Goal: Task Accomplishment & Management: Manage account settings

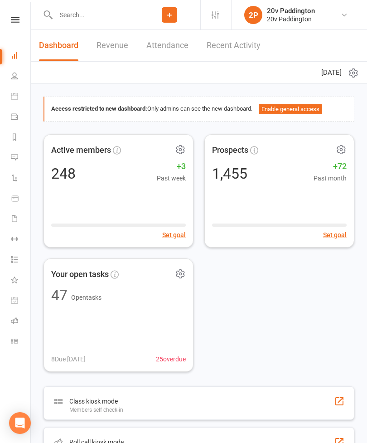
click at [19, 100] on link "Calendar" at bounding box center [21, 97] width 20 height 20
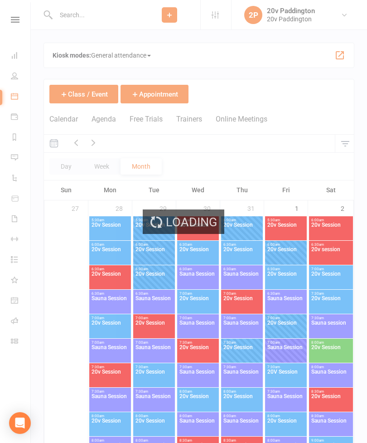
click at [106, 124] on button "Agenda" at bounding box center [104, 124] width 24 height 19
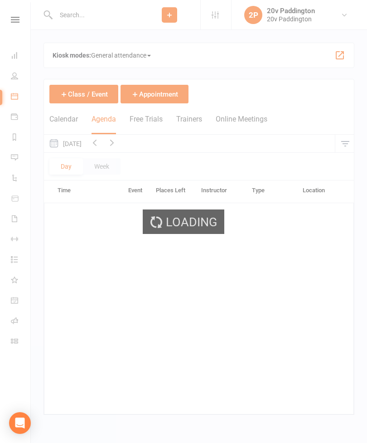
click at [104, 117] on div "Loading" at bounding box center [183, 221] width 367 height 443
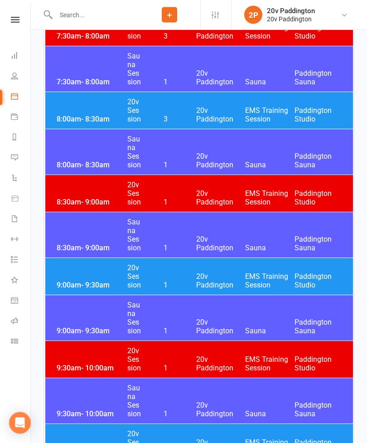
scroll to position [398, 0]
click at [78, 279] on div "9:00am - 9:30am 20v Session 1 20v Paddington EMS Training Session [GEOGRAPHIC_D…" at bounding box center [199, 276] width 308 height 37
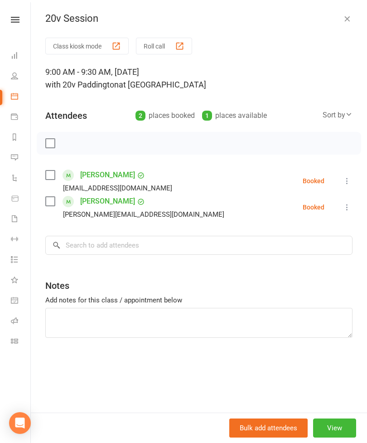
click at [347, 22] on icon "button" at bounding box center [347, 18] width 9 height 9
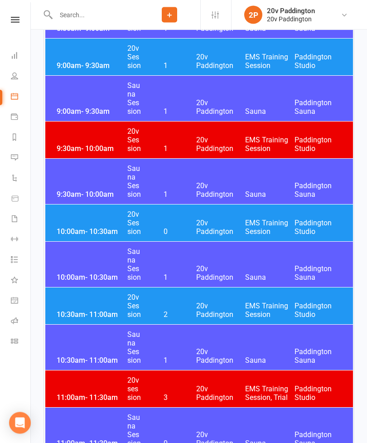
click at [85, 223] on div "10:00am - 10:30am 20v Session 0 20v Paddington EMS Training Session [GEOGRAPHIC…" at bounding box center [199, 223] width 308 height 37
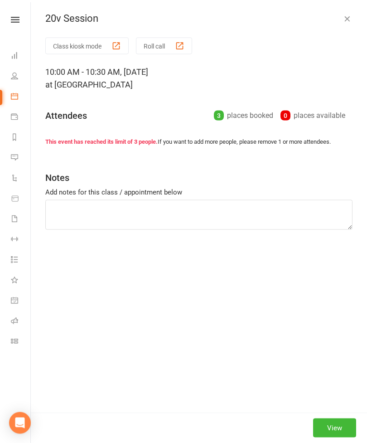
scroll to position [617, 0]
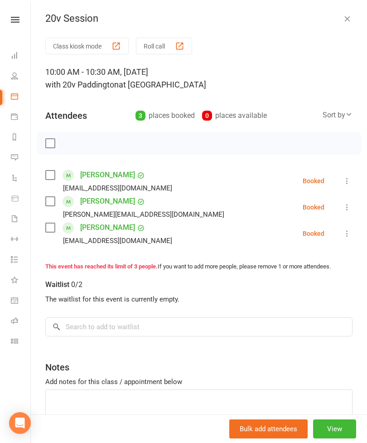
click at [347, 22] on icon "button" at bounding box center [347, 18] width 9 height 9
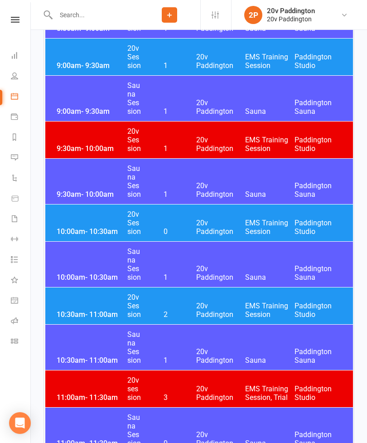
click at [186, 305] on div "10:30am - 11:00am 20v Session 2 20v Paddington EMS Training Session [GEOGRAPHIC…" at bounding box center [199, 305] width 308 height 37
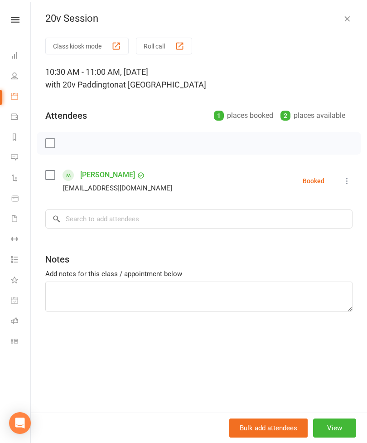
click at [343, 21] on icon "button" at bounding box center [347, 18] width 9 height 9
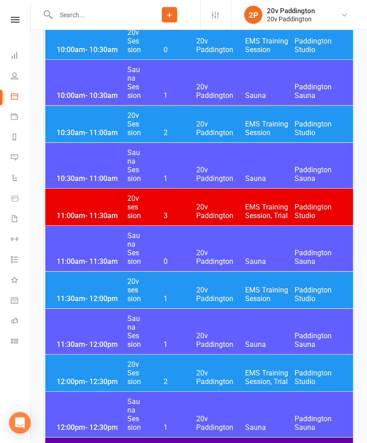
click at [81, 290] on div "11:30am - 12:00pm 20v session 1 20v Paddington EMS Training Session [GEOGRAPHIC…" at bounding box center [199, 290] width 308 height 37
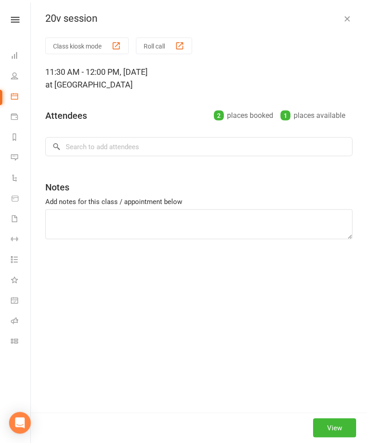
scroll to position [799, 0]
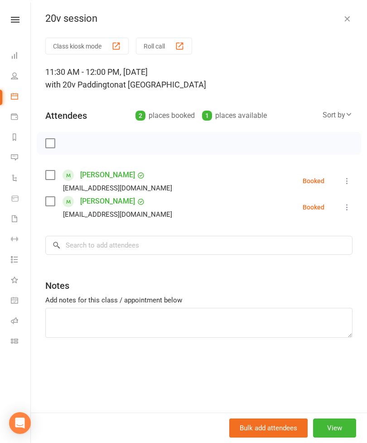
click at [344, 29] on div "20v session Class kiosk mode Roll call 11:30 AM - 12:00 PM, [DATE] with 20v Pad…" at bounding box center [199, 221] width 336 height 443
click at [344, 23] on button "button" at bounding box center [347, 18] width 11 height 11
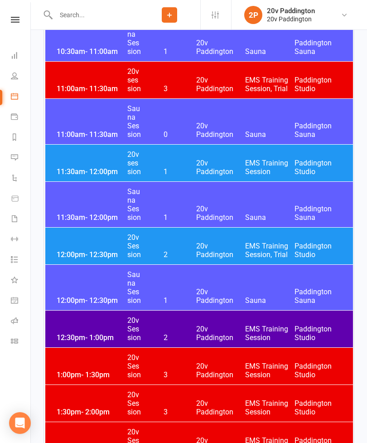
scroll to position [933, 0]
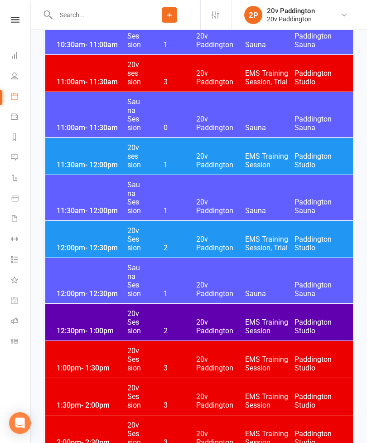
click at [79, 234] on div "12:00pm - 12:30pm 20v Session 2 20v Paddington EMS Training Session, Trial [GEO…" at bounding box center [199, 239] width 308 height 37
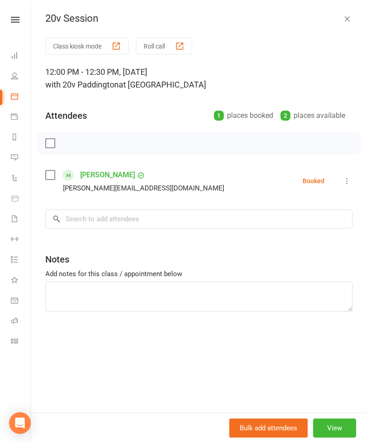
click at [343, 20] on icon "button" at bounding box center [347, 18] width 9 height 9
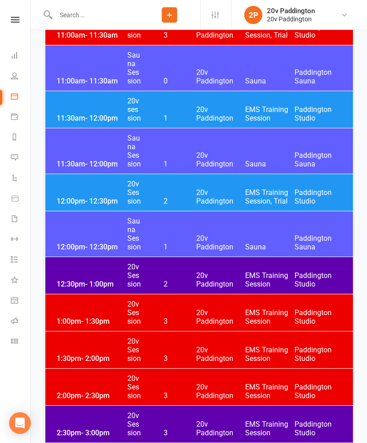
scroll to position [987, 0]
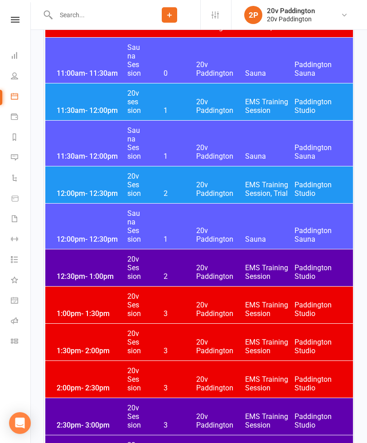
click at [76, 262] on div "12:30pm - 1:00pm 20v Session 2 20v Paddington EMS Training Session [GEOGRAPHIC_…" at bounding box center [199, 267] width 308 height 37
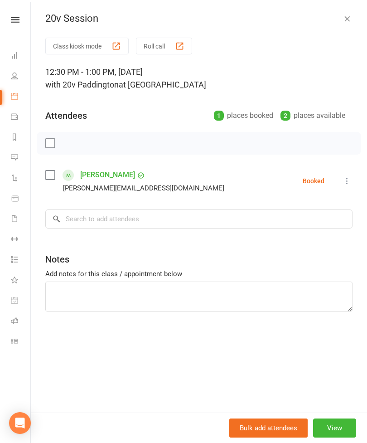
click at [358, 29] on div "20v Session Class kiosk mode Roll call 12:30 PM - 1:00 PM, [DATE] with 20v Padd…" at bounding box center [199, 221] width 336 height 443
click at [334, 15] on div "20v Session" at bounding box center [199, 19] width 336 height 12
click at [344, 29] on div "20v Session Class kiosk mode Roll call 12:30 PM - 1:00 PM, [DATE] with 20v Padd…" at bounding box center [199, 221] width 336 height 443
click at [352, 23] on button "button" at bounding box center [347, 18] width 11 height 11
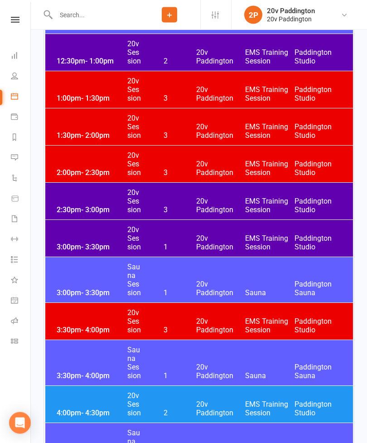
scroll to position [1202, 0]
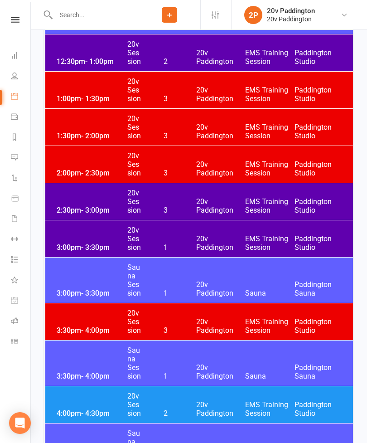
click at [231, 199] on span "20v Paddington" at bounding box center [220, 205] width 49 height 17
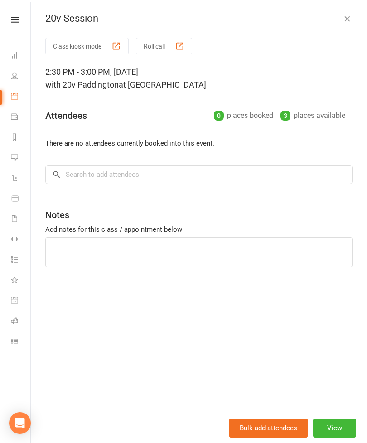
click at [347, 21] on icon "button" at bounding box center [347, 18] width 9 height 9
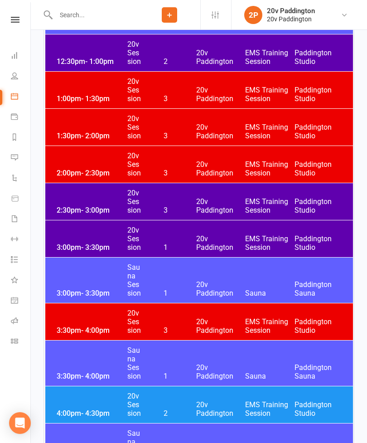
click at [218, 235] on span "20v Paddington" at bounding box center [220, 242] width 49 height 17
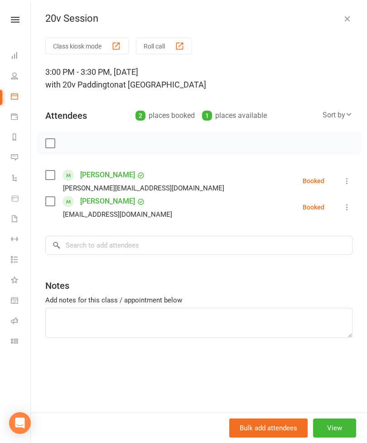
click at [342, 22] on button "button" at bounding box center [347, 18] width 11 height 11
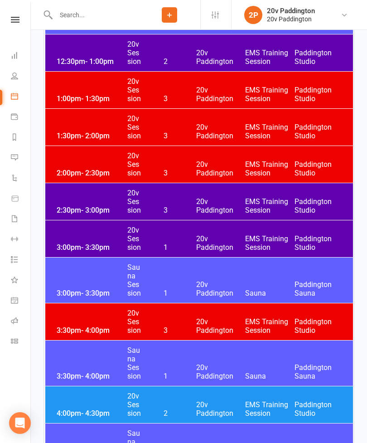
click at [208, 276] on div "3:00pm - 3:30pm Sauna Session 1 20v [GEOGRAPHIC_DATA] [GEOGRAPHIC_DATA]" at bounding box center [199, 279] width 308 height 45
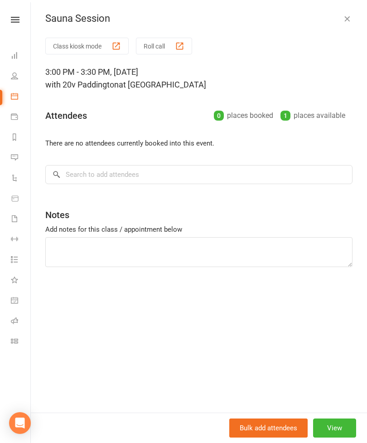
click at [342, 24] on button "button" at bounding box center [347, 18] width 11 height 11
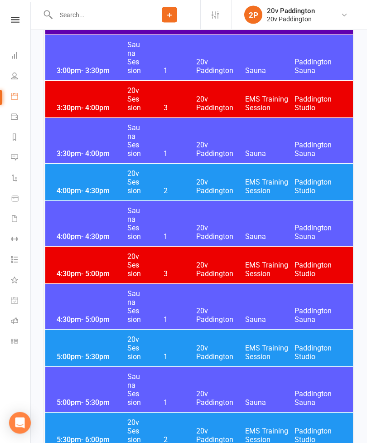
click at [226, 184] on span "20v Paddington" at bounding box center [220, 186] width 49 height 17
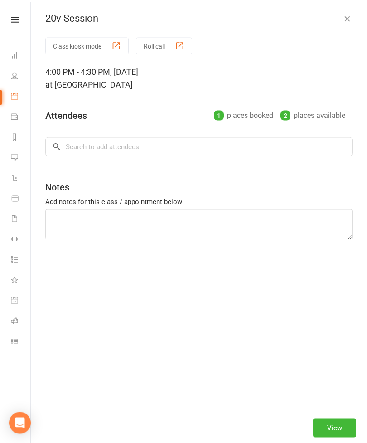
scroll to position [1424, 0]
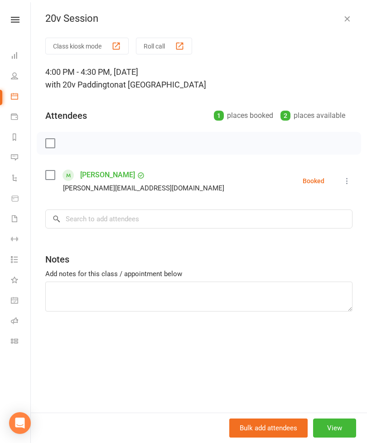
click at [350, 20] on icon "button" at bounding box center [347, 18] width 9 height 9
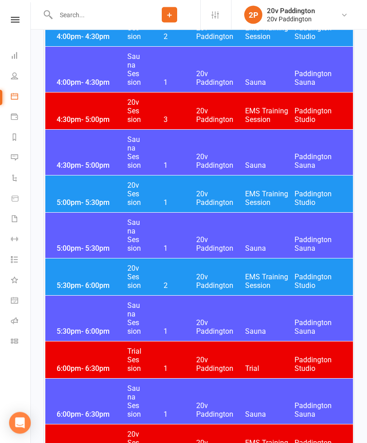
click at [196, 272] on div "5:30pm - 6:00pm 20v Session 2 20v Paddington EMS Training Session [GEOGRAPHIC_D…" at bounding box center [199, 277] width 308 height 37
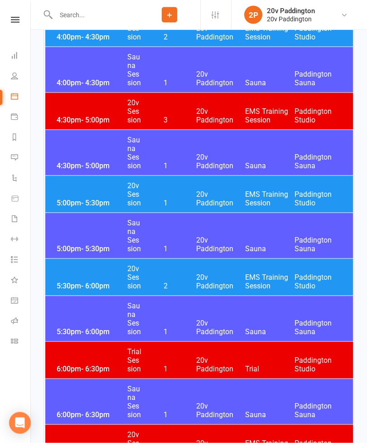
scroll to position [1579, 0]
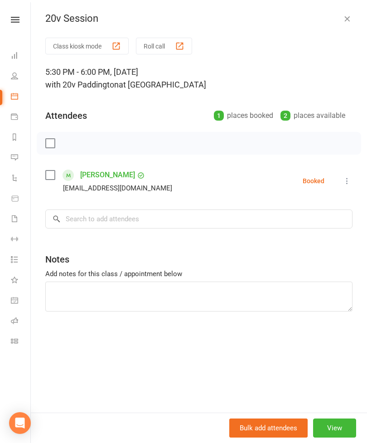
click at [349, 15] on icon "button" at bounding box center [347, 18] width 9 height 9
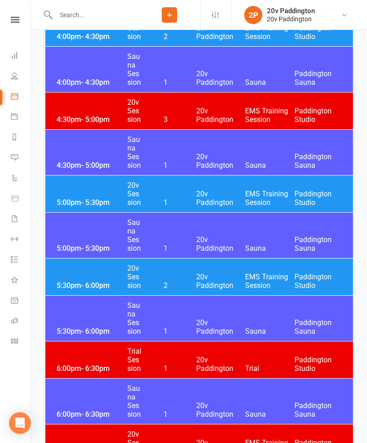
click at [200, 202] on span "20v Paddington" at bounding box center [220, 197] width 49 height 17
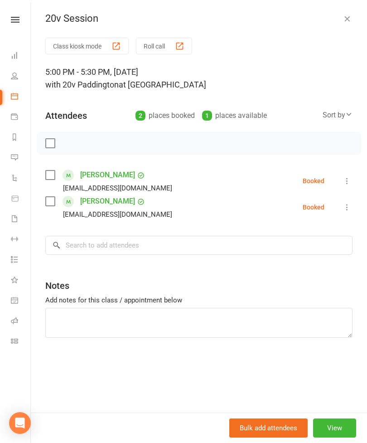
click at [345, 16] on icon "button" at bounding box center [347, 18] width 9 height 9
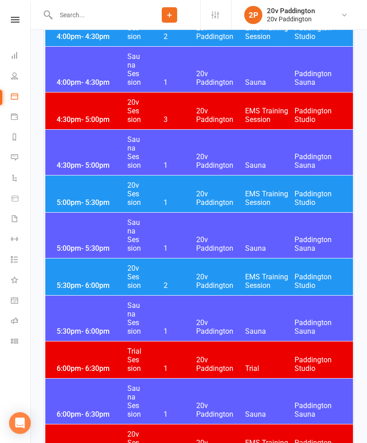
click at [19, 157] on link "Messages 8" at bounding box center [21, 158] width 20 height 20
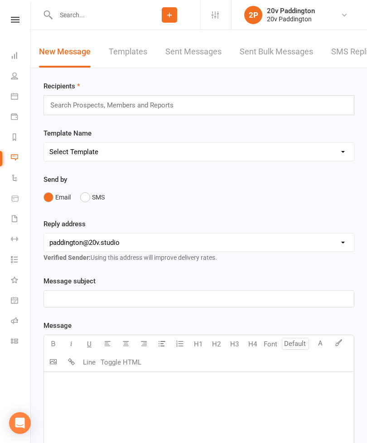
click at [337, 61] on link "SMS Replies 8" at bounding box center [358, 51] width 54 height 31
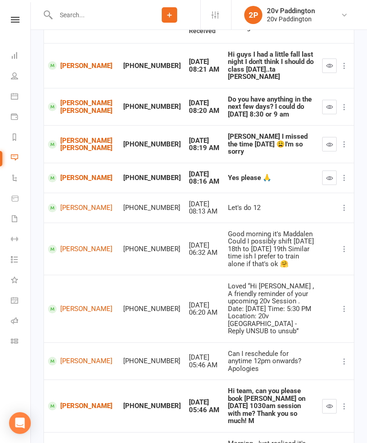
scroll to position [170, 0]
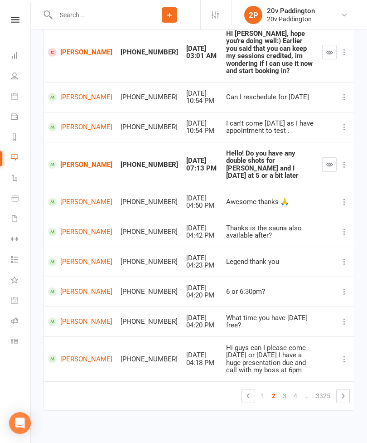
scroll to position [126, 0]
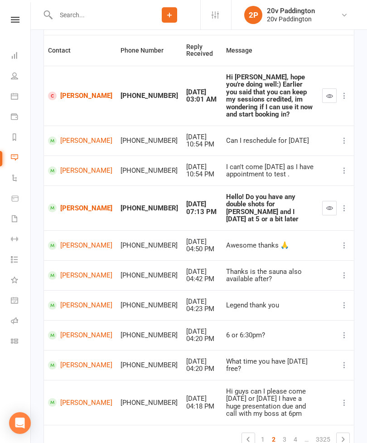
click at [325, 201] on button "button" at bounding box center [329, 208] width 15 height 15
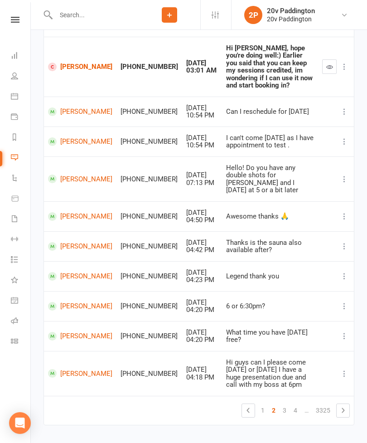
click at [18, 102] on link "Calendar" at bounding box center [21, 97] width 20 height 20
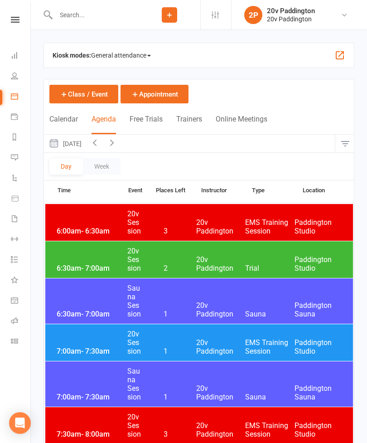
click at [86, 142] on button "[DATE]" at bounding box center [65, 144] width 42 height 18
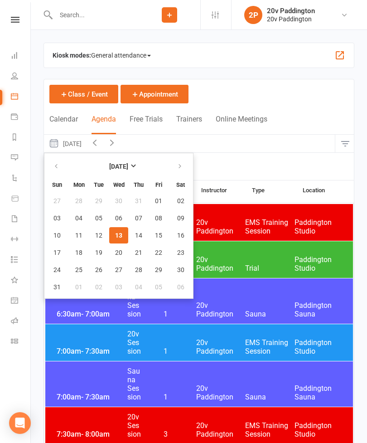
click at [121, 235] on span "13" at bounding box center [118, 235] width 7 height 7
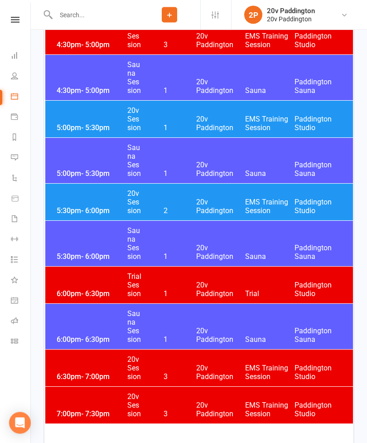
scroll to position [1661, 0]
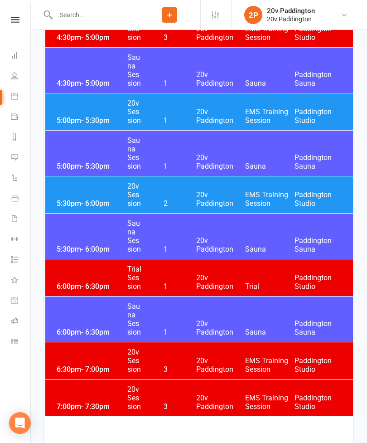
click at [207, 194] on span "20v Paddington" at bounding box center [220, 198] width 49 height 17
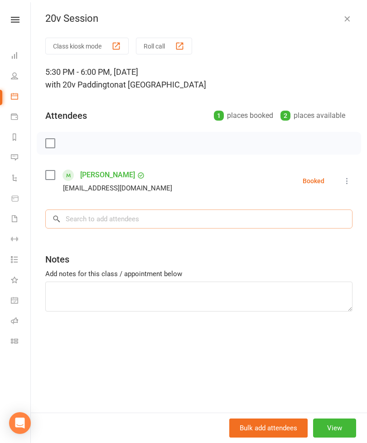
click at [205, 217] on input "search" at bounding box center [198, 218] width 307 height 19
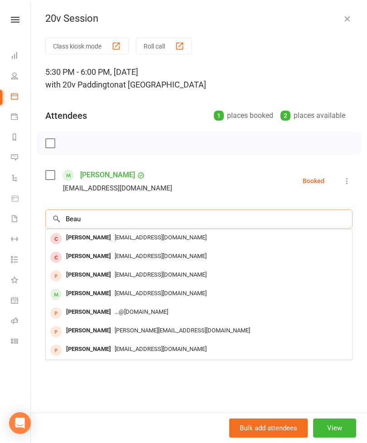
type input "Beau"
click at [144, 294] on span "[EMAIL_ADDRESS][DOMAIN_NAME]" at bounding box center [161, 293] width 92 height 7
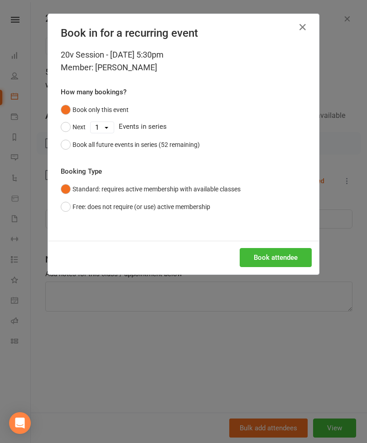
click at [284, 254] on button "Book attendee" at bounding box center [276, 257] width 72 height 19
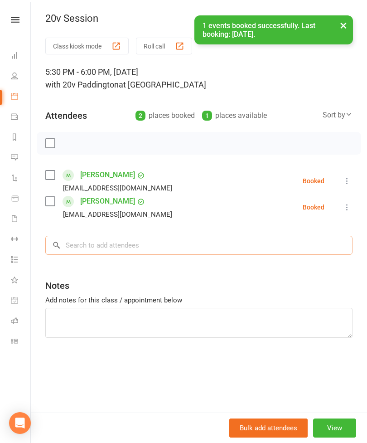
click at [150, 247] on input "search" at bounding box center [198, 245] width 307 height 19
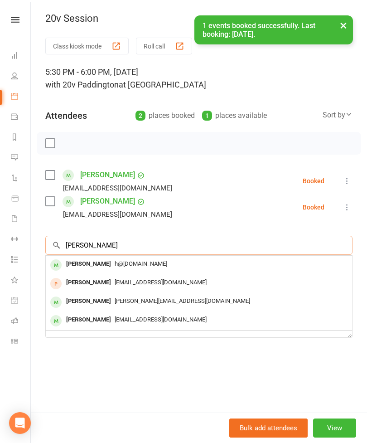
type input "[PERSON_NAME]"
click at [155, 266] on div "h@[DOMAIN_NAME]" at bounding box center [198, 263] width 299 height 13
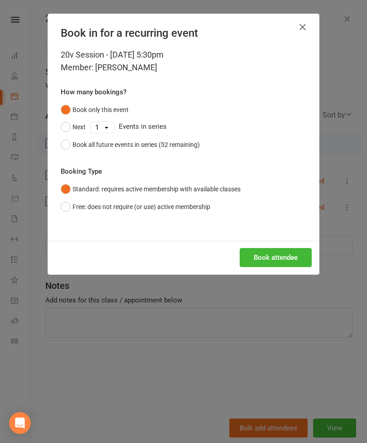
click at [295, 253] on button "Book attendee" at bounding box center [276, 257] width 72 height 19
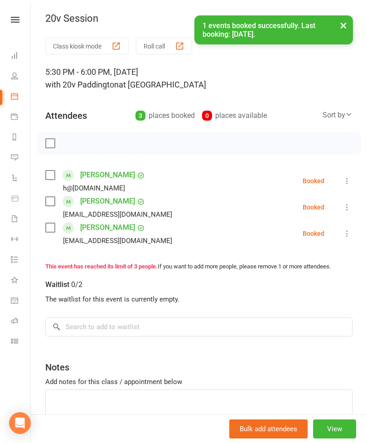
click at [340, 34] on button "×" at bounding box center [343, 24] width 16 height 19
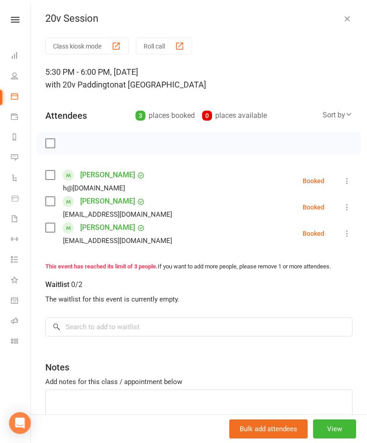
click at [350, 31] on div "20v Session Class kiosk mode Roll call 5:30 PM - 6:00 PM, [DATE] with 20v Paddi…" at bounding box center [199, 221] width 336 height 443
click at [349, 23] on button "button" at bounding box center [347, 18] width 11 height 11
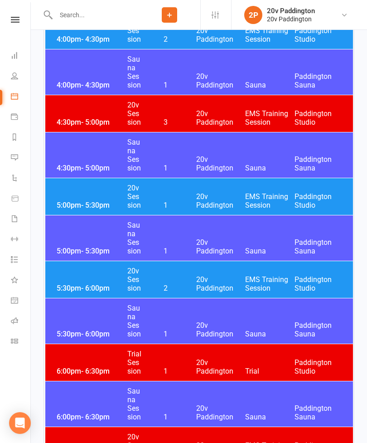
scroll to position [1574, 0]
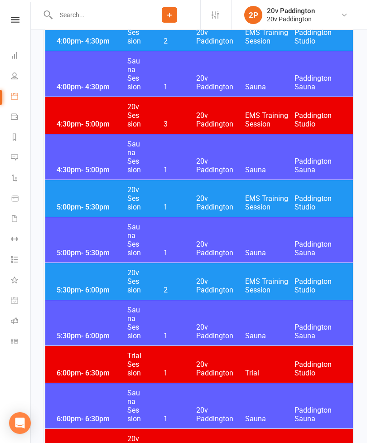
click at [200, 199] on span "20v Paddington" at bounding box center [220, 202] width 49 height 17
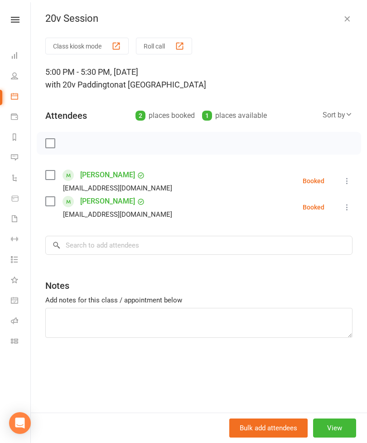
click at [346, 22] on icon "button" at bounding box center [347, 18] width 9 height 9
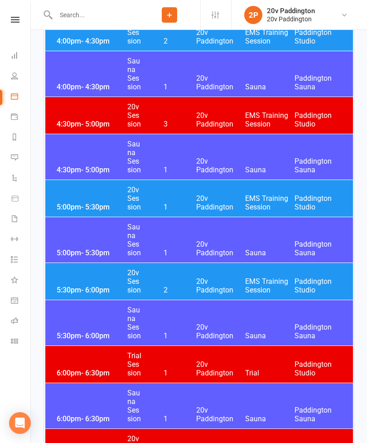
click at [194, 280] on div "5:30pm - 6:00pm 20v Session 2 20v Paddington EMS Training Session [GEOGRAPHIC_D…" at bounding box center [199, 281] width 308 height 37
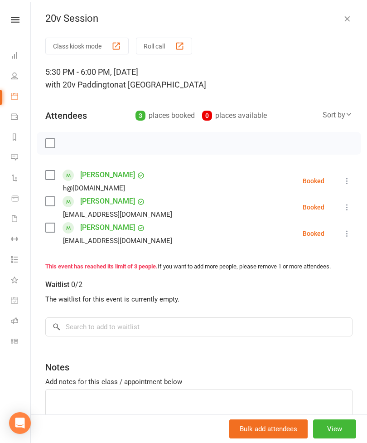
click at [94, 234] on link "[PERSON_NAME]" at bounding box center [107, 227] width 55 height 15
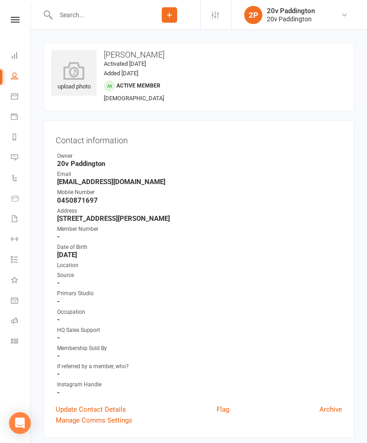
click at [19, 167] on link "Messages 7" at bounding box center [21, 158] width 20 height 20
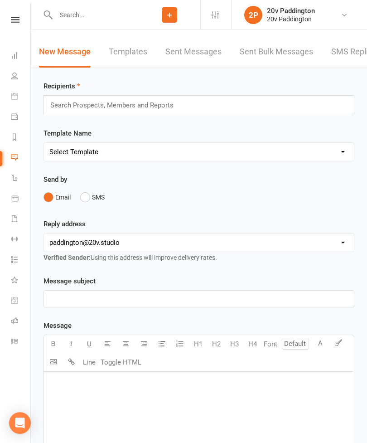
click at [352, 60] on link "SMS Replies 7" at bounding box center [358, 51] width 54 height 31
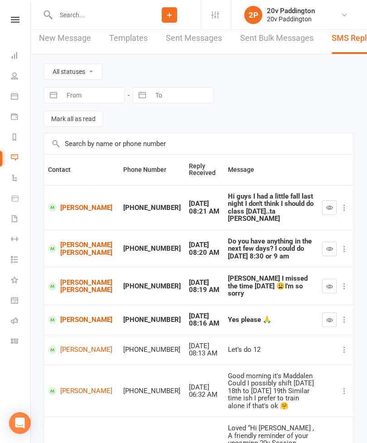
scroll to position [8, 0]
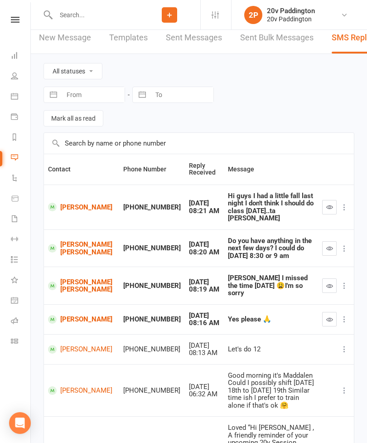
click at [17, 97] on icon at bounding box center [14, 95] width 7 height 7
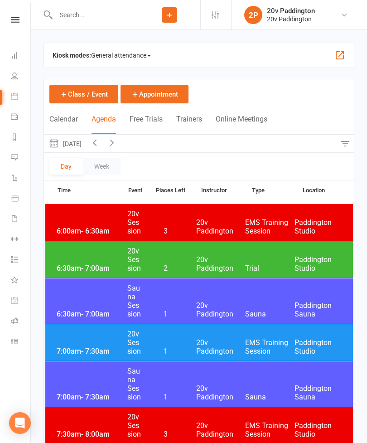
click at [86, 149] on button "[DATE]" at bounding box center [65, 144] width 42 height 18
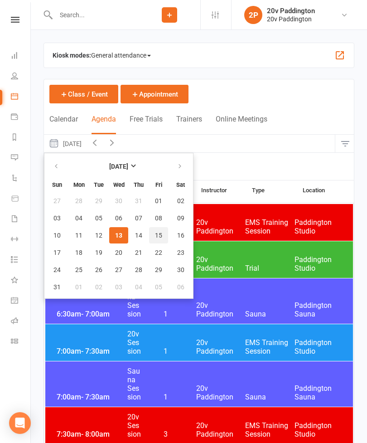
click at [162, 235] on span "15" at bounding box center [158, 235] width 7 height 7
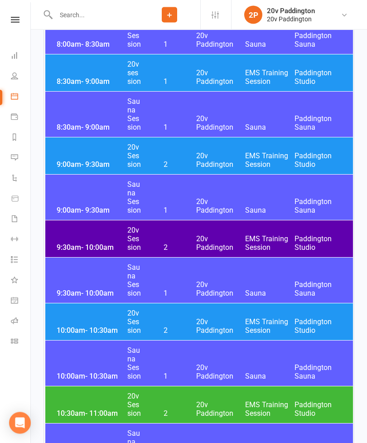
click at [208, 319] on span "20v Paddington" at bounding box center [220, 326] width 49 height 17
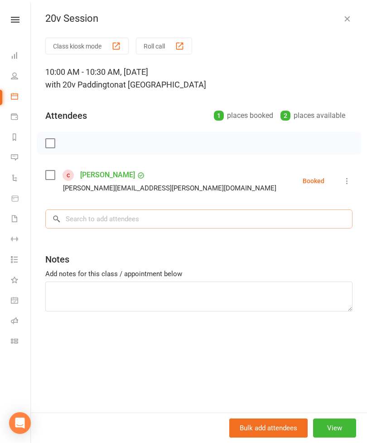
click at [156, 223] on input "search" at bounding box center [198, 218] width 307 height 19
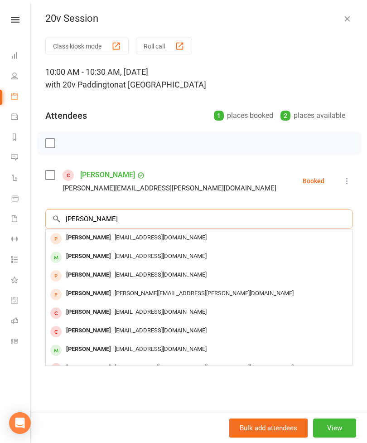
type input "[PERSON_NAME]"
click at [156, 257] on span "[EMAIL_ADDRESS][DOMAIN_NAME]" at bounding box center [161, 255] width 92 height 7
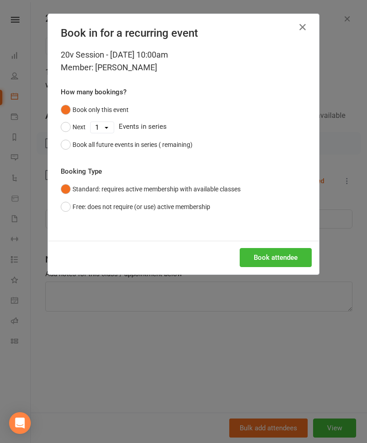
scroll to position [556, 0]
click at [287, 258] on button "Book attendee" at bounding box center [276, 257] width 72 height 19
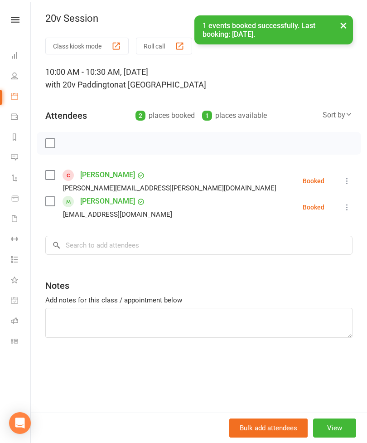
click at [344, 27] on button "×" at bounding box center [343, 24] width 16 height 19
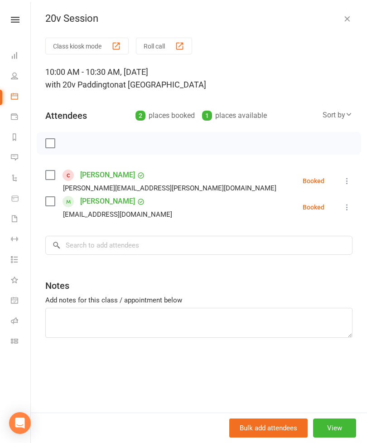
click at [347, 23] on icon "button" at bounding box center [347, 18] width 9 height 9
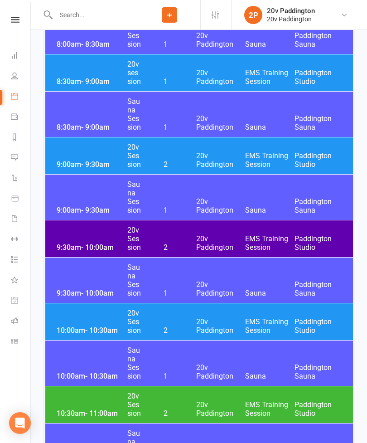
click at [17, 157] on icon at bounding box center [14, 157] width 7 height 7
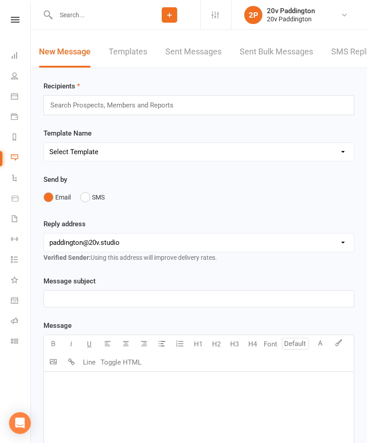
click at [349, 53] on link "SMS Replies 7" at bounding box center [358, 51] width 54 height 31
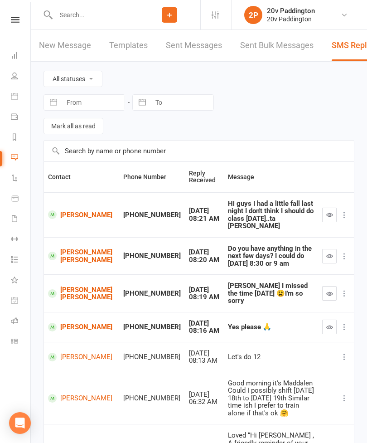
click at [327, 320] on button "button" at bounding box center [329, 327] width 15 height 15
click at [20, 95] on link "Calendar" at bounding box center [21, 97] width 20 height 20
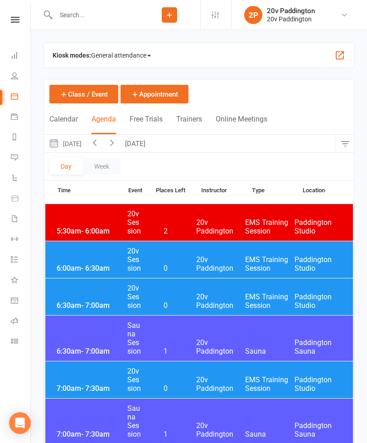
click at [86, 149] on button "[DATE]" at bounding box center [65, 144] width 42 height 18
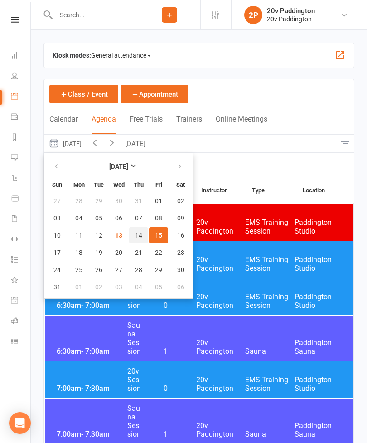
click at [140, 236] on span "14" at bounding box center [138, 235] width 7 height 7
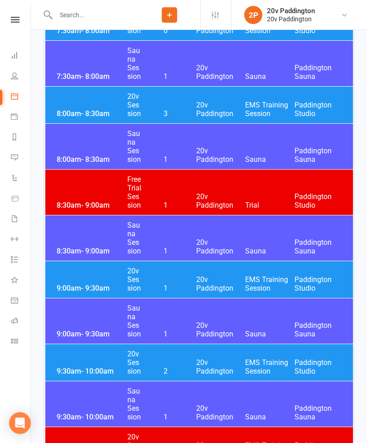
scroll to position [404, 0]
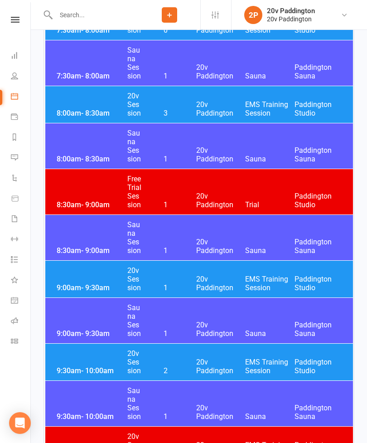
click at [17, 162] on link "Messages 6" at bounding box center [21, 158] width 20 height 20
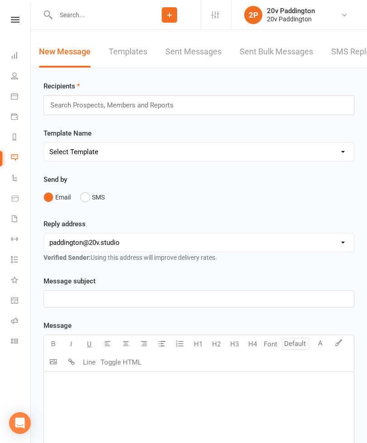
click at [347, 54] on link "SMS Replies 6" at bounding box center [358, 51] width 54 height 31
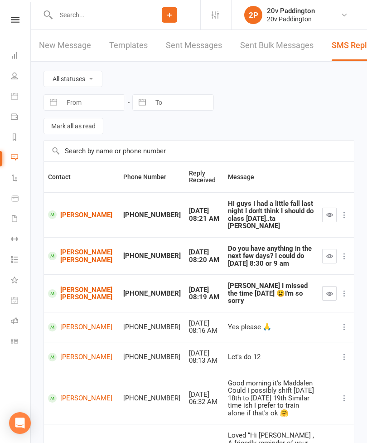
click at [82, 253] on link "[PERSON_NAME] [PERSON_NAME]" at bounding box center [81, 255] width 67 height 15
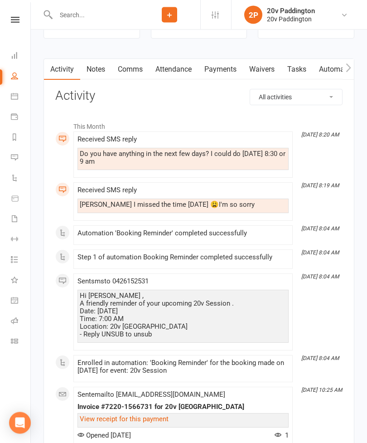
scroll to position [1201, 0]
click at [122, 79] on link "Comms" at bounding box center [130, 69] width 38 height 21
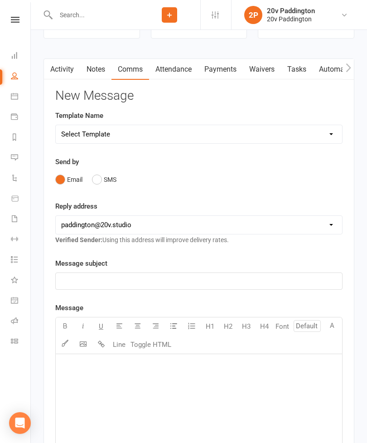
click at [111, 174] on button "SMS" at bounding box center [104, 179] width 24 height 17
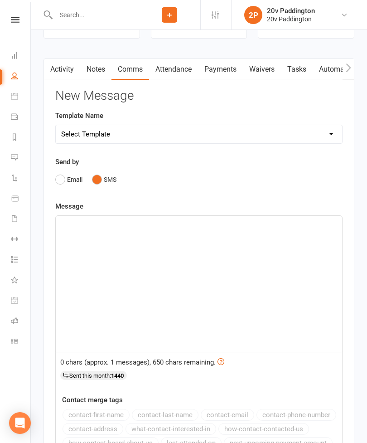
click at [175, 250] on div "﻿" at bounding box center [199, 284] width 286 height 136
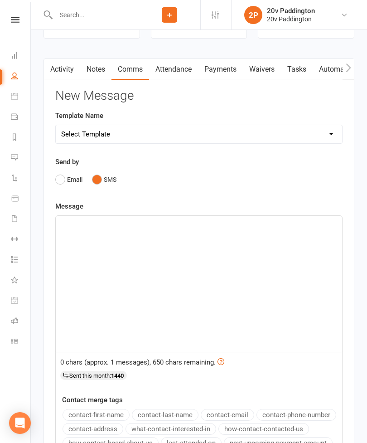
scroll to position [1201, 0]
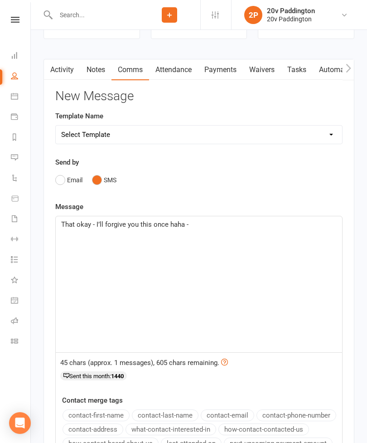
click at [75, 224] on span "That okay - I’ll forgive you this once haha -" at bounding box center [124, 224] width 127 height 8
click at [227, 229] on p "Thats okay - I’ll forgive you this once haha -" at bounding box center [199, 224] width 276 height 11
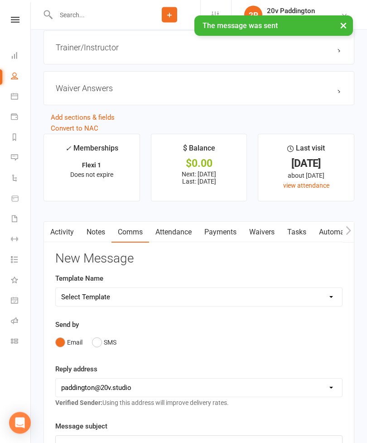
click at [63, 241] on link "Activity" at bounding box center [62, 232] width 36 height 21
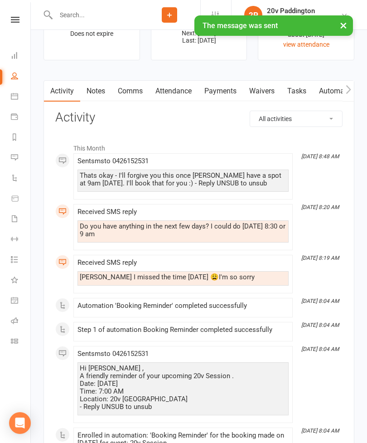
scroll to position [1180, 0]
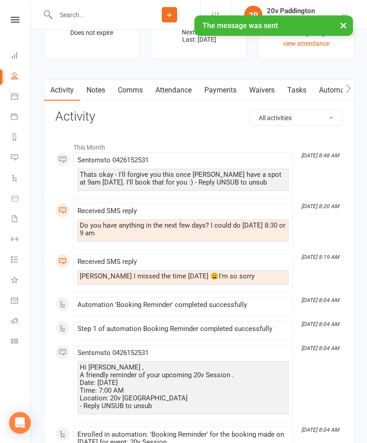
click at [23, 101] on link "Calendar" at bounding box center [21, 97] width 20 height 20
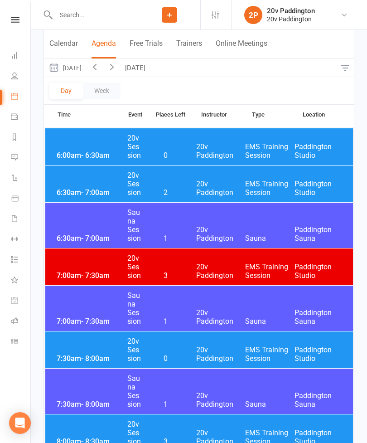
scroll to position [89, 0]
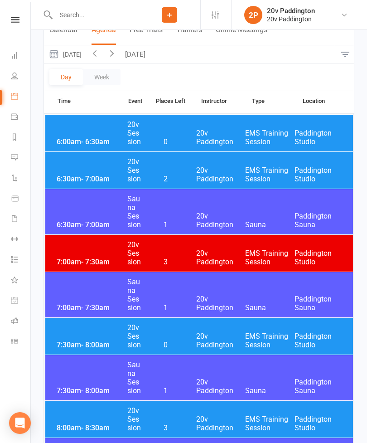
click at [100, 58] on icon "button" at bounding box center [95, 53] width 10 height 10
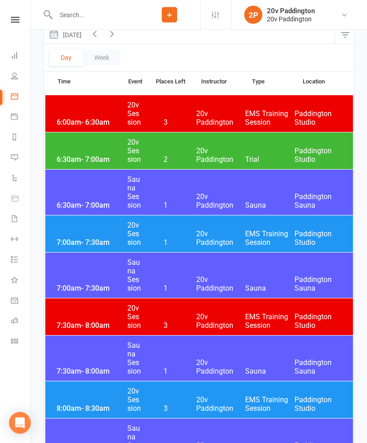
click at [243, 238] on span "20v Paddington" at bounding box center [220, 238] width 49 height 17
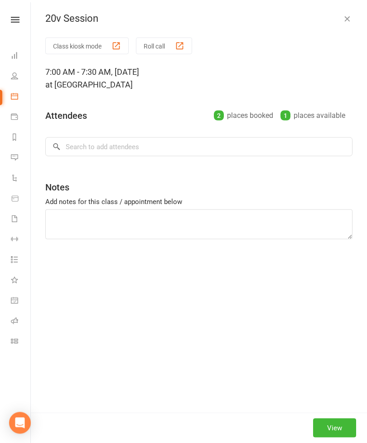
scroll to position [109, 0]
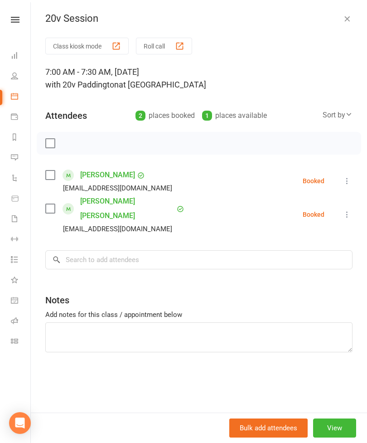
click at [348, 213] on button at bounding box center [347, 214] width 11 height 11
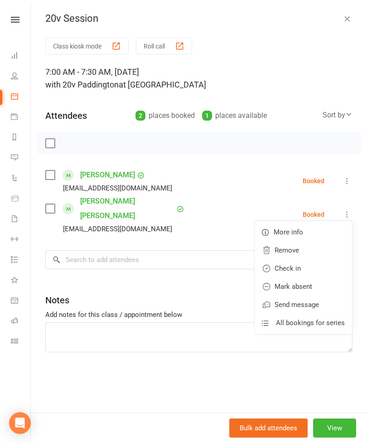
click at [313, 245] on link "Remove" at bounding box center [303, 250] width 97 height 18
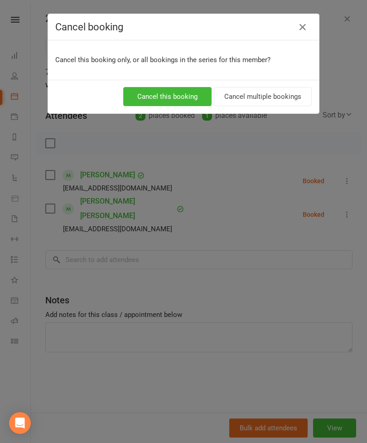
click at [193, 103] on button "Cancel this booking" at bounding box center [167, 96] width 88 height 19
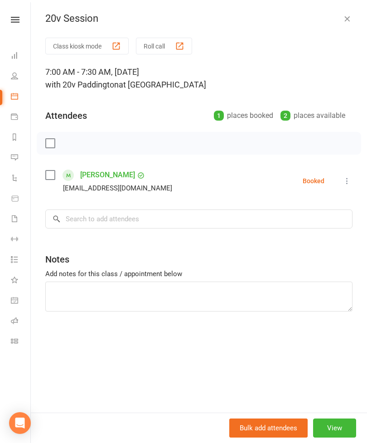
click at [351, 22] on icon "button" at bounding box center [347, 18] width 9 height 9
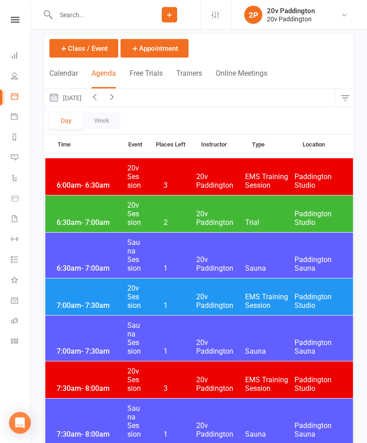
click at [117, 98] on icon "button" at bounding box center [112, 97] width 10 height 10
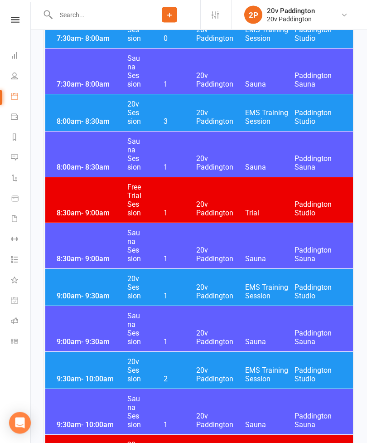
scroll to position [415, 0]
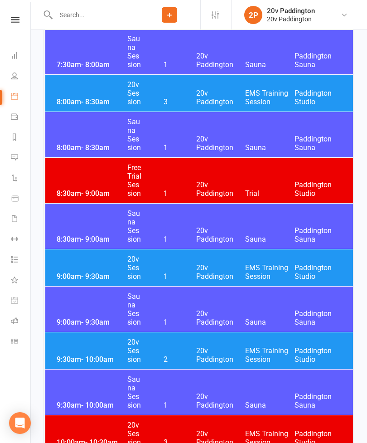
click at [204, 270] on span "20v Paddington" at bounding box center [220, 271] width 49 height 17
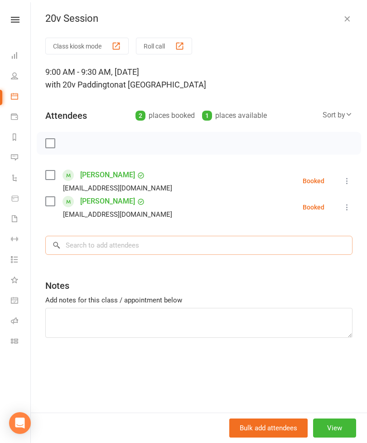
click at [143, 237] on input "search" at bounding box center [198, 245] width 307 height 19
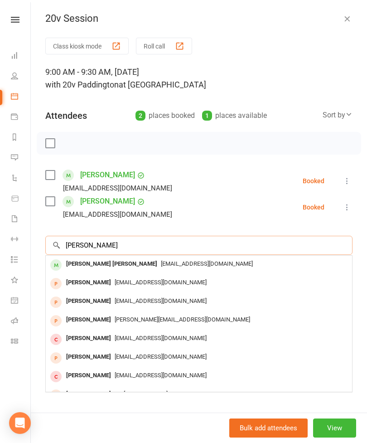
type input "[PERSON_NAME]"
click at [168, 266] on span "[EMAIL_ADDRESS][DOMAIN_NAME]" at bounding box center [207, 263] width 92 height 7
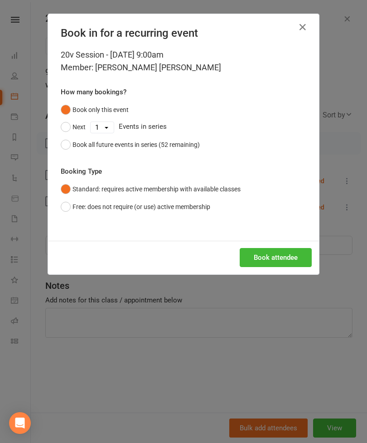
click at [284, 262] on button "Book attendee" at bounding box center [276, 257] width 72 height 19
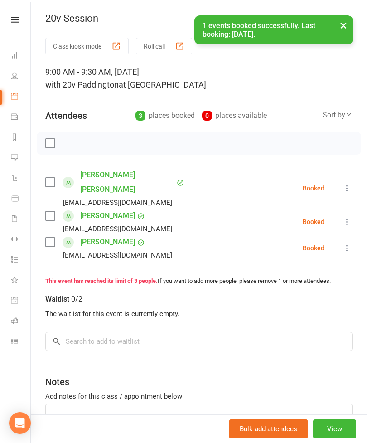
click at [13, 159] on icon at bounding box center [14, 157] width 7 height 7
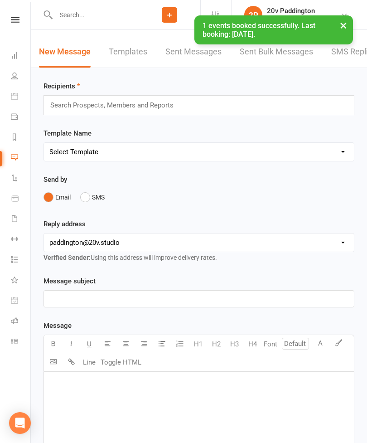
click at [345, 66] on link "SMS Replies 6" at bounding box center [358, 51] width 54 height 31
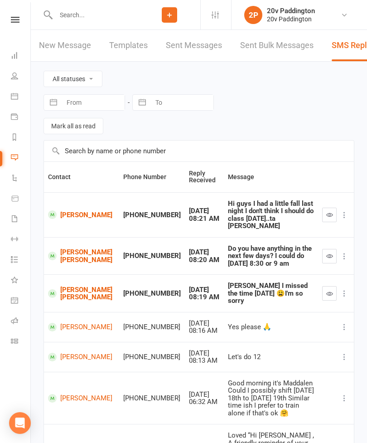
click at [330, 286] on button "button" at bounding box center [329, 293] width 15 height 15
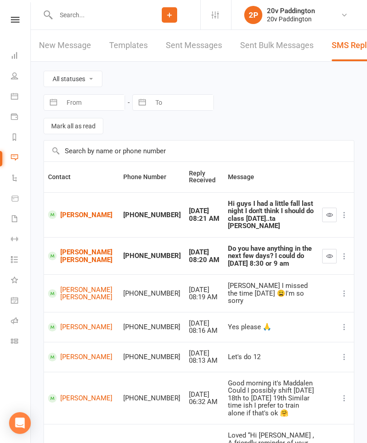
click at [329, 252] on icon "button" at bounding box center [329, 255] width 7 height 7
